Goal: Use online tool/utility: Utilize a website feature to perform a specific function

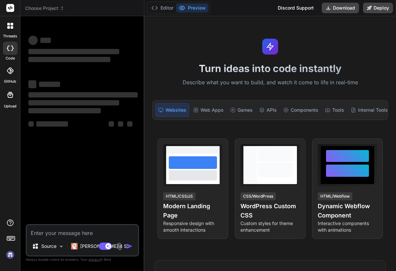
click at [57, 234] on textarea at bounding box center [82, 231] width 111 height 12
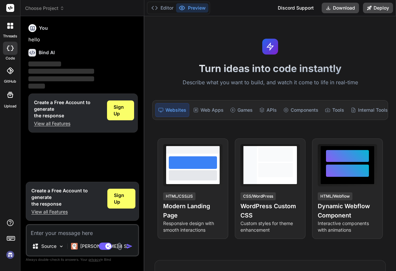
type textarea "x"
type textarea "C"
type textarea "x"
type textarea "Cr"
type textarea "x"
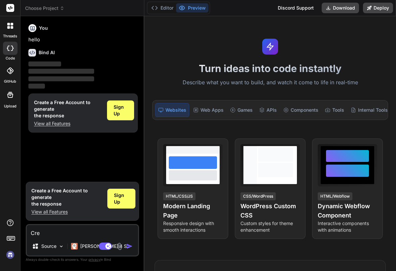
type textarea "Crea"
type textarea "x"
type textarea "Creat"
type textarea "x"
type textarea "Create"
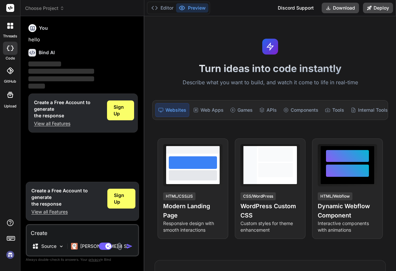
type textarea "x"
type textarea "Create"
type textarea "x"
type textarea "Create a"
type textarea "x"
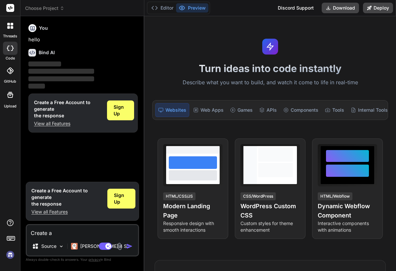
type textarea "Create a"
type textarea "x"
type textarea "Create a r"
type textarea "x"
type textarea "Create a re"
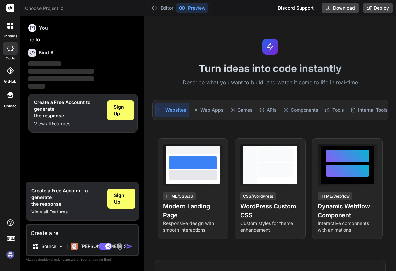
type textarea "x"
type textarea "Create a rea"
type textarea "x"
type textarea "Create a real"
type textarea "x"
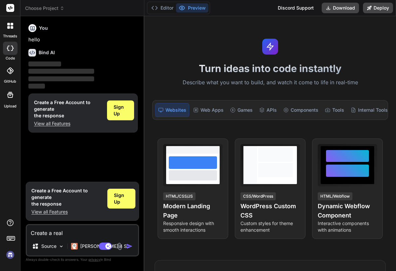
type textarea "Create a real"
type textarea "x"
type textarea "Create a real t"
type textarea "x"
type textarea "Create a real ti"
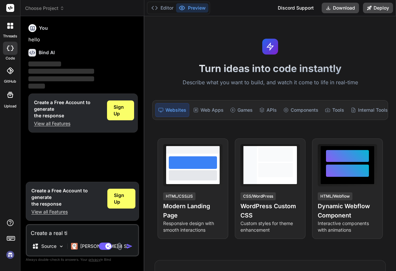
type textarea "x"
type textarea "Create a real [PERSON_NAME]"
type textarea "x"
type textarea "Create a real time"
type textarea "x"
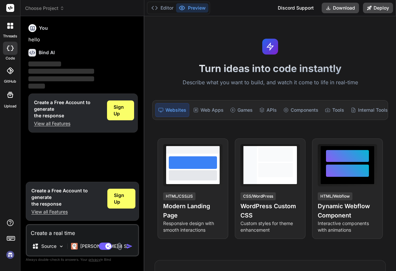
type textarea "Create a real time"
type textarea "x"
type textarea "Create a real time s"
type textarea "x"
type textarea "Create a real time sa"
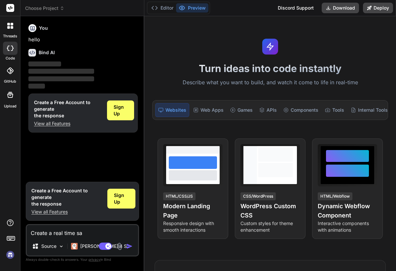
type textarea "x"
type textarea "Create a real time [PERSON_NAME]"
type textarea "x"
type textarea "Create a real time sale"
type textarea "x"
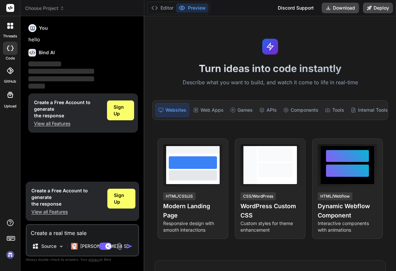
type textarea "Create a real time sales"
type textarea "x"
type textarea "Create a real time sales"
type textarea "x"
type textarea "Create a real time sales a"
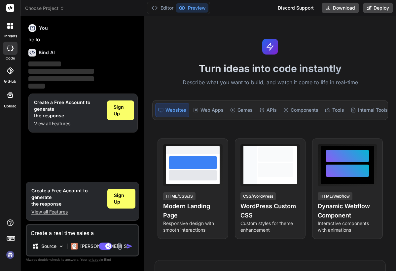
type textarea "x"
type textarea "Create a real time sales as"
type textarea "x"
type textarea "Create a real time sales ass"
type textarea "x"
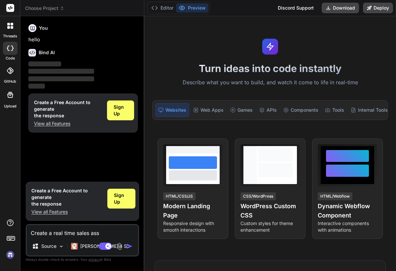
type textarea "Create a real time sales assi"
type textarea "x"
type textarea "Create a real time sales assis"
type textarea "x"
type textarea "Create a real time sales assist"
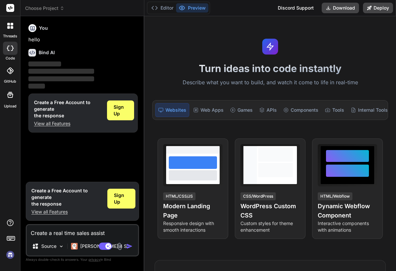
type textarea "x"
type textarea "Create a real time sales assista"
type textarea "x"
type textarea "Create a real time sales assistan"
type textarea "x"
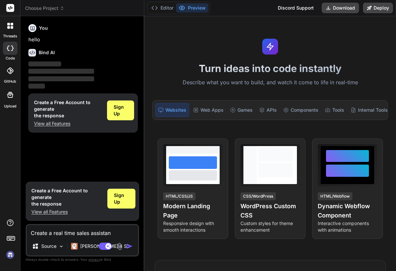
type textarea "Create a real time sales assistant"
type textarea "x"
type textarea "Create a real time sales assistant"
type textarea "x"
type textarea "Create a real time sales assistant t"
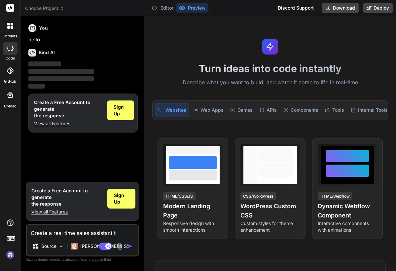
type textarea "x"
type textarea "Create a real time sales assistant tg"
type textarea "x"
type textarea "Create a real time sales assistant tga"
type textarea "x"
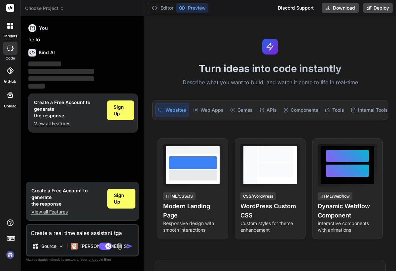
type textarea "Create a real time sales assistant tgat"
type textarea "x"
type textarea "Create a real time sales assistant that"
type textarea "x"
type textarea "Create a real time sales assistant that c"
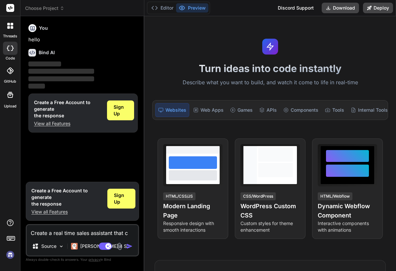
type textarea "x"
type textarea "Create a real time sales assistant that"
type textarea "x"
type textarea "Create a real time sales assistant that"
type textarea "x"
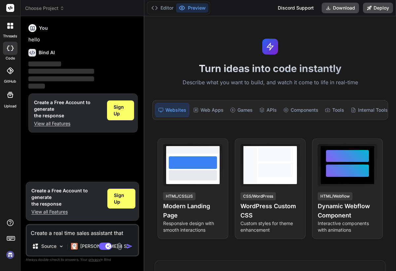
type textarea "Create a real time sales assistant that"
type textarea "x"
type textarea "Create a real time sales assistant that c"
type textarea "x"
type textarea "Create a real time sales assistant that ci"
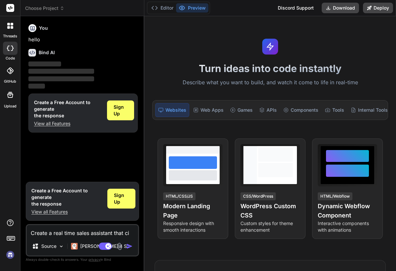
type textarea "x"
type textarea "Create a real time sales assistant that cin"
type textarea "x"
type textarea "Create a real time sales assistant that cinn"
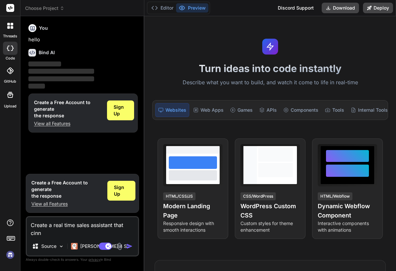
type textarea "x"
type textarea "Create a real time sales assistant that cinne"
type textarea "x"
type textarea "Create a real time sales assistant that cinn"
type textarea "x"
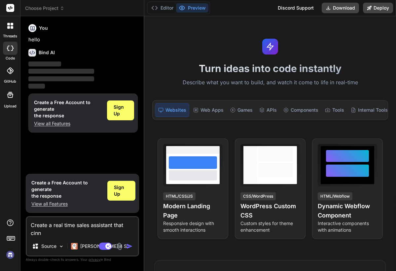
type textarea "Create a real time sales assistant that cin"
type textarea "x"
type textarea "Create a real time sales assistant that ci"
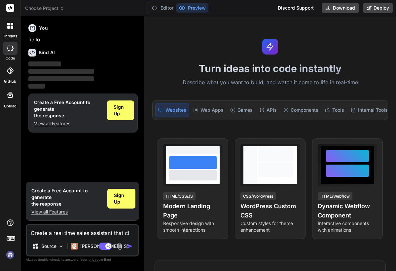
type textarea "x"
type textarea "Create a real time sales assistant that c"
type textarea "x"
type textarea "Create a real time sales assistant that co"
type textarea "x"
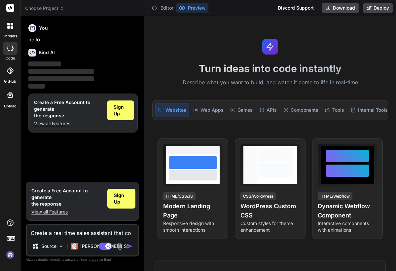
type textarea "Create a real time sales assistant that con"
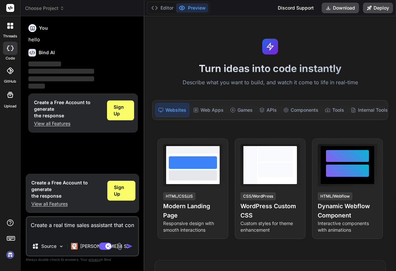
type textarea "x"
type textarea "Create a real time sales assistant that conn"
type textarea "x"
type textarea "Create a real time sales assistant that conne"
type textarea "x"
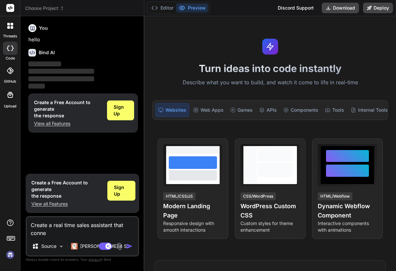
type textarea "Create a real time sales assistant that connec"
type textarea "x"
type textarea "Create a real time sales assistant that connect"
type textarea "x"
type textarea "Create a real time sales assistant that connects"
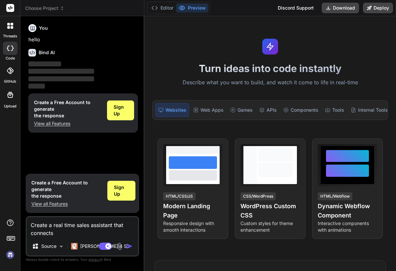
type textarea "x"
type textarea "Create a real time sales assistant that connects"
type textarea "x"
type textarea "Create a real time sales assistant that connects w"
type textarea "x"
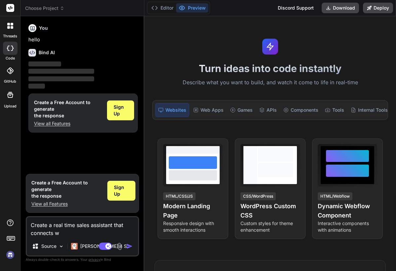
type textarea "Create a real time sales assistant that connects [GEOGRAPHIC_DATA]"
type textarea "x"
type textarea "Create a real time sales assistant that connects wit"
type textarea "x"
type textarea "Create a real time sales assistant that connects with"
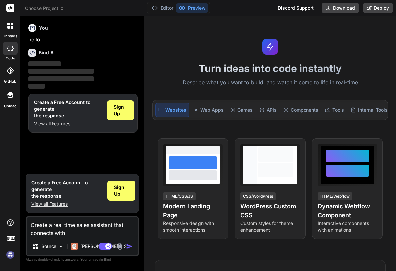
type textarea "x"
type textarea "Create a real time sales assistant that connects with"
type textarea "x"
type textarea "Create a real time sales assistant that connects with a"
type textarea "x"
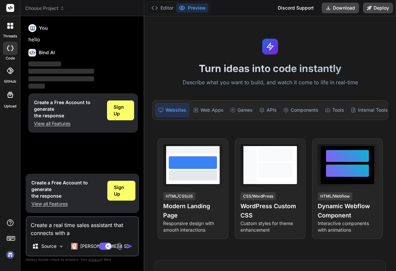
type textarea "Create a real time sales assistant that connects with a"
type textarea "x"
type textarea "Create a real time sales assistant that connects with a k"
type textarea "x"
type textarea "Create a real time sales assistant that connects with a kn"
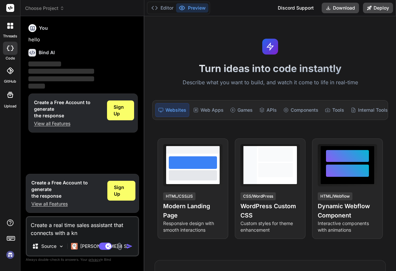
type textarea "x"
type textarea "Create a real time sales assistant that connects with a kno"
type textarea "x"
type textarea "Create a real time sales assistant that connects with a know"
type textarea "x"
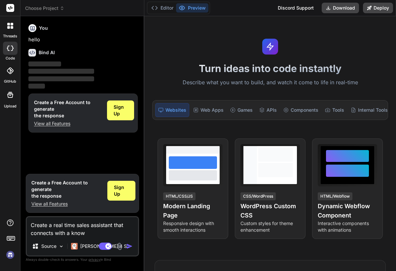
type textarea "Create a real time sales assistant that connects with a knowl"
type textarea "x"
type textarea "Create a real time sales assistant that connects with a knowle"
type textarea "x"
type textarea "Create a real time sales assistant that connects with a knowled"
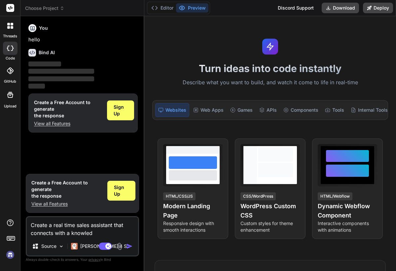
type textarea "x"
type textarea "Create a real time sales assistant that connects with a knowledg"
type textarea "x"
type textarea "Create a real time sales assistant that connects with a knowledge"
type textarea "x"
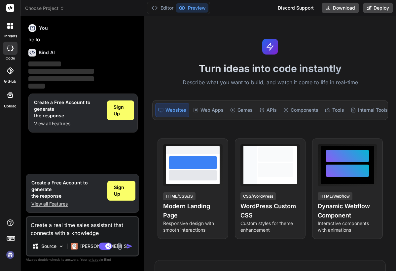
type textarea "Create a real time sales assistant that connects with a knowledge"
type textarea "x"
type textarea "Create a real time sales assistant that connects with a knowledge b"
type textarea "x"
type textarea "Create a real time sales assistant that connects with a knowledge ba"
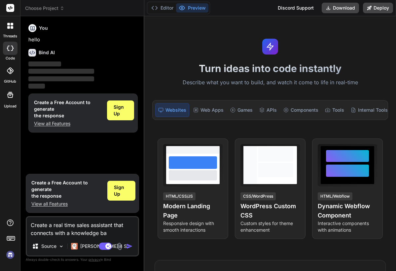
type textarea "x"
type textarea "Create a real time sales assistant that connects with a knowledge bas"
type textarea "x"
type textarea "Create a real time sales assistant that connects with a knowledge base"
type textarea "x"
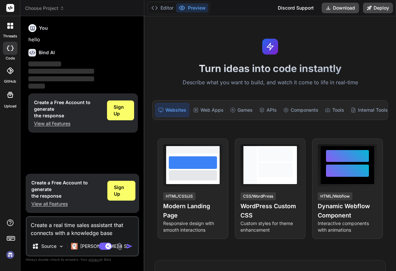
type textarea "Create a real time sales assistant that connects with a knowledge base"
type textarea "x"
type textarea "Create a real time sales assistant that connects with a knowledge base a"
type textarea "x"
type textarea "Create a real time sales assistant that connects with a knowledge base an"
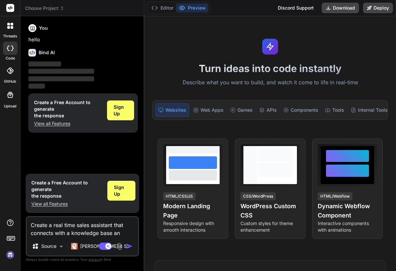
type textarea "x"
type textarea "Create a real time sales assistant that connects with a knowledge base and"
type textarea "x"
type textarea "Create a real time sales assistant that connects with a knowledge base and"
type textarea "x"
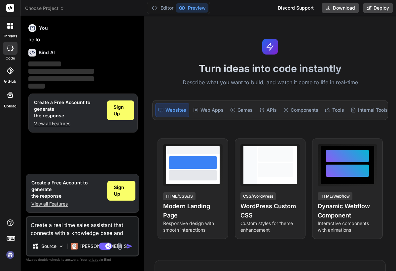
type textarea "Create a real time sales assistant that connects with a knowledge base and h"
type textarea "x"
type textarea "Create a real time sales assistant that connects with a knowledge base and he"
type textarea "x"
type textarea "Create a real time sales assistant that connects with a knowledge base and hel"
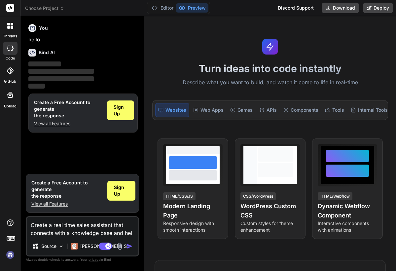
type textarea "x"
type textarea "Create a real time sales assistant that connects with a knowledge base and help"
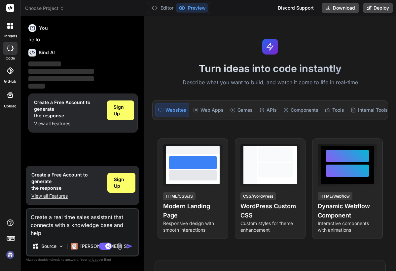
type textarea "x"
type textarea "Create a real time sales assistant that connects with a knowledge base and helps"
type textarea "x"
type textarea "Create a real time sales assistant that connects with a knowledge base and helps"
type textarea "x"
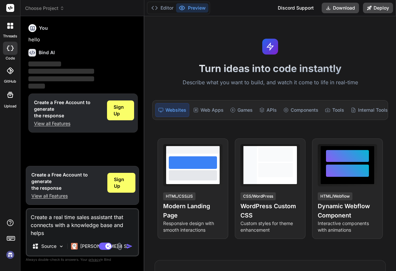
type textarea "Create a real time sales assistant that connects with a knowledge base and help…"
type textarea "x"
type textarea "Create a real time sales assistant that connects with a knowledge base and help…"
type textarea "x"
type textarea "Create a real time sales assistant that connects with a knowledge base and help…"
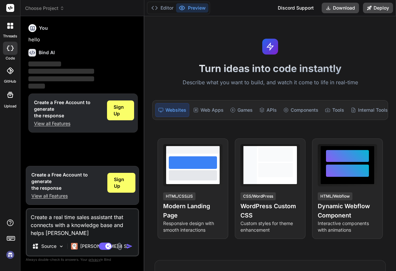
type textarea "x"
type textarea "Create a real time sales assistant that connects with a knowledge base and help…"
type textarea "x"
type textarea "Create a real time sales assistant that connects with a knowledge base and help…"
type textarea "x"
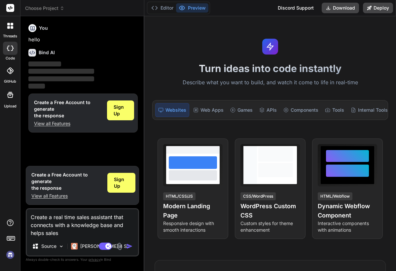
type textarea "Create a real time sales assistant that connects with a knowledge base and help…"
type textarea "x"
type textarea "Create a real time sales assistant that connects with a knowledge base and help…"
type textarea "x"
type textarea "Create a real time sales assistant that connects with a knowledge base and help…"
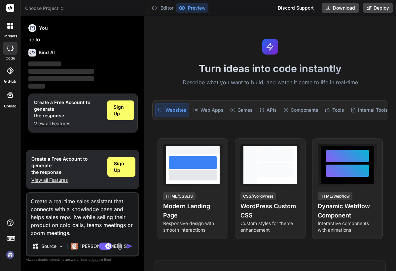
click at [127, 248] on img "button" at bounding box center [129, 246] width 7 height 7
click at [132, 246] on img "button" at bounding box center [129, 246] width 7 height 7
click at [75, 235] on textarea "Create a real time sales assistant that connects with a knowledge base and help…" at bounding box center [82, 215] width 111 height 44
drag, startPoint x: 71, startPoint y: 235, endPoint x: 55, endPoint y: 214, distance: 26.4
click at [55, 214] on textarea "Create a real time sales assistant that connects with a knowledge base and help…" at bounding box center [82, 215] width 111 height 44
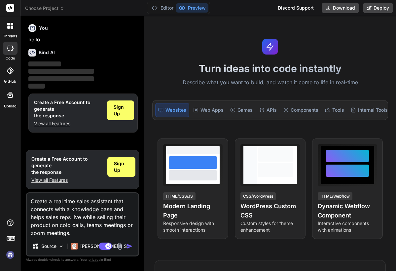
click at [91, 233] on textarea "Create a real time sales assistant that connects with a knowledge base and help…" at bounding box center [82, 215] width 111 height 44
drag, startPoint x: 89, startPoint y: 233, endPoint x: 25, endPoint y: 184, distance: 80.1
click at [25, 184] on div "Bind AI Web Search Created with Pixso. Code Generator You hello Bind AI ‌ ‌ ‌ ‌…" at bounding box center [82, 143] width 124 height 254
click at [61, 145] on div "You hello Bind AI ‌ ‌ ‌ ‌ Create a Free Account to generate the response View a…" at bounding box center [83, 83] width 112 height 125
click at [124, 111] on span "Sign Up" at bounding box center [121, 110] width 14 height 13
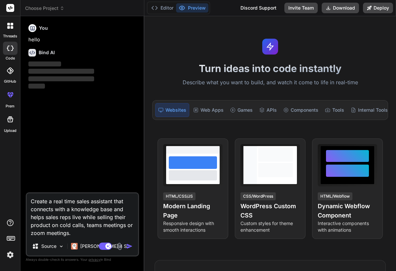
click at [127, 247] on img "button" at bounding box center [129, 246] width 7 height 7
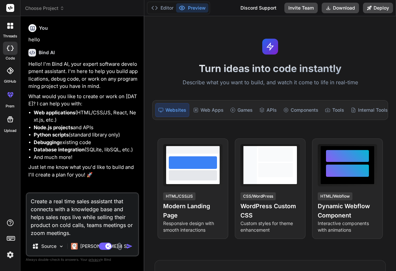
click at [129, 245] on img "button" at bounding box center [129, 246] width 7 height 7
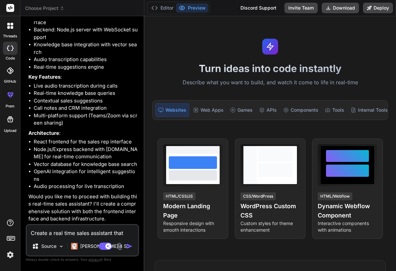
click at [93, 234] on textarea "Create a real time sales assistant that connects with a knowledge base and help…" at bounding box center [82, 231] width 111 height 12
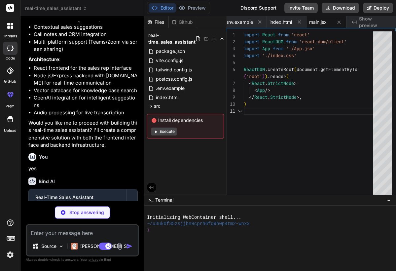
scroll to position [21, 0]
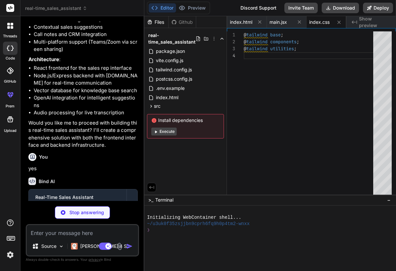
click at [166, 135] on button "Execute" at bounding box center [163, 131] width 25 height 8
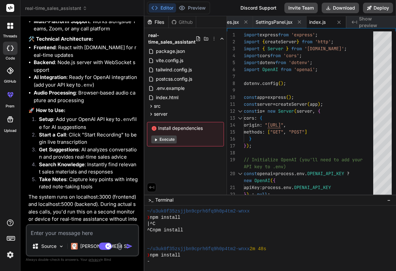
scroll to position [0, 0]
click at [167, 143] on button "Execute" at bounding box center [163, 139] width 25 height 8
click at [115, 236] on textarea at bounding box center [82, 231] width 111 height 12
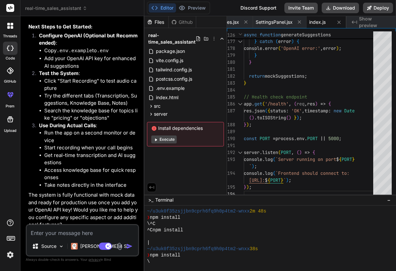
scroll to position [1169, 0]
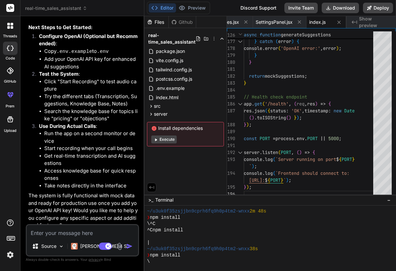
click at [167, 141] on button "Execute" at bounding box center [163, 139] width 25 height 8
click at [166, 141] on button "Execute" at bounding box center [163, 139] width 25 height 8
click at [95, 232] on textarea at bounding box center [82, 231] width 111 height 12
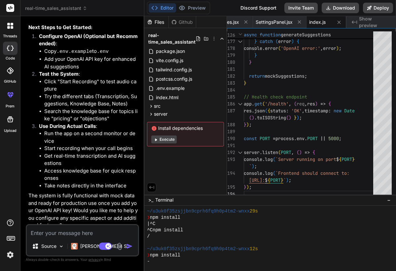
click at [84, 235] on textarea at bounding box center [82, 231] width 111 height 12
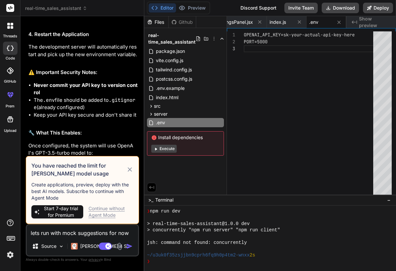
click at [128, 171] on icon at bounding box center [130, 169] width 4 height 4
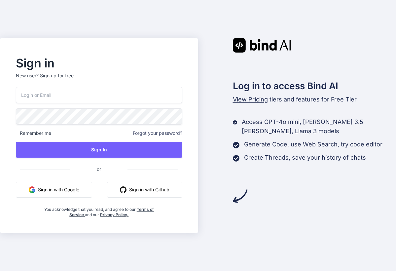
click at [42, 193] on button "Sign in with Google" at bounding box center [54, 190] width 76 height 16
